Goal: Find specific page/section: Find specific page/section

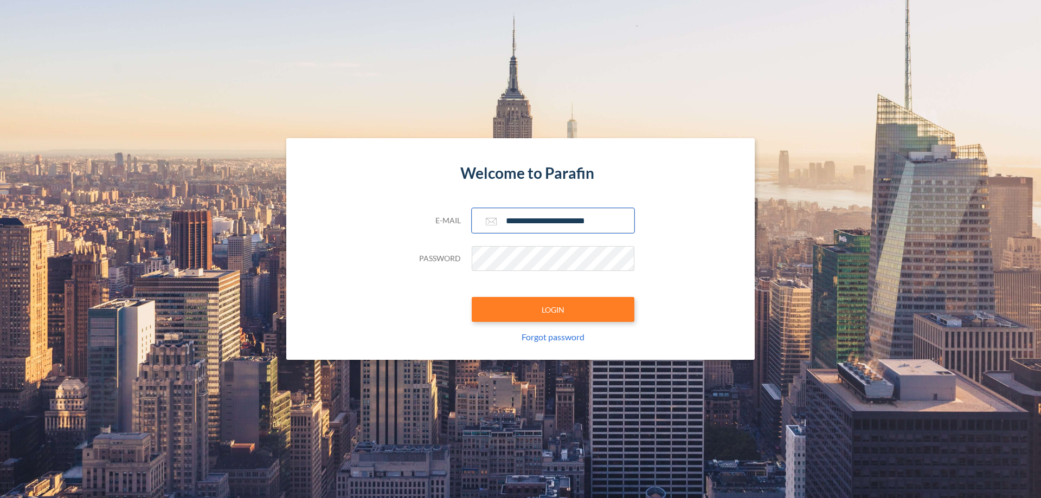
type input "**********"
click at [553, 310] on button "LOGIN" at bounding box center [553, 309] width 163 height 25
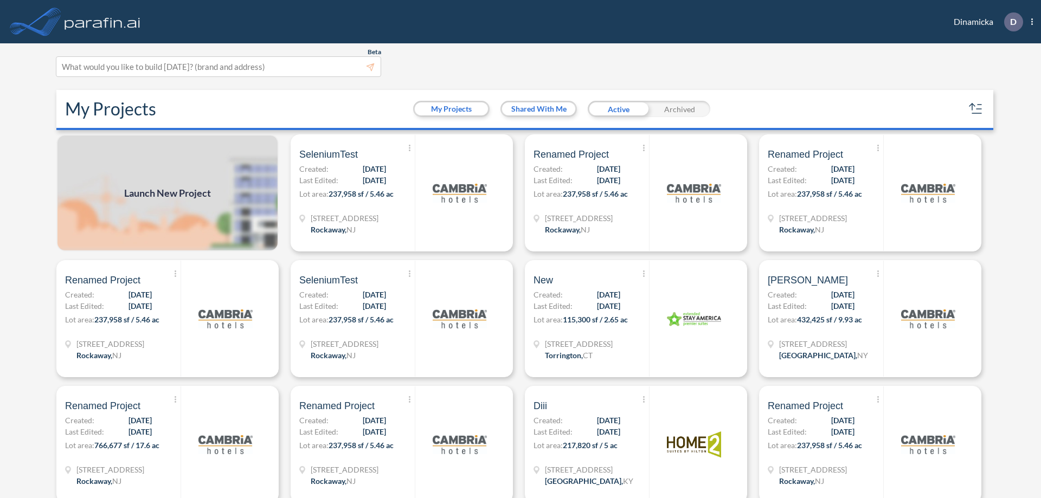
scroll to position [3, 0]
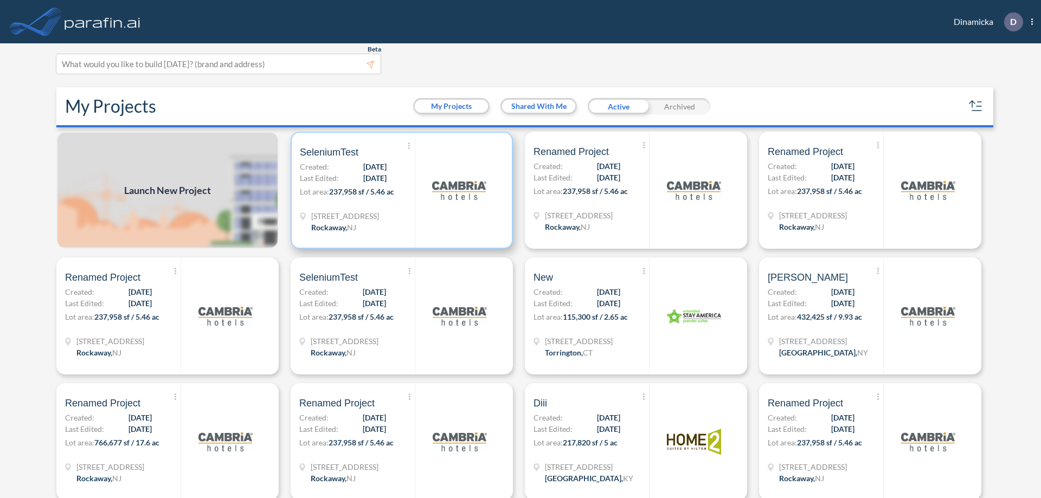
click at [400, 190] on p "Lot area: 237,958 sf / 5.46 ac" at bounding box center [357, 194] width 115 height 16
